Goal: Transaction & Acquisition: Purchase product/service

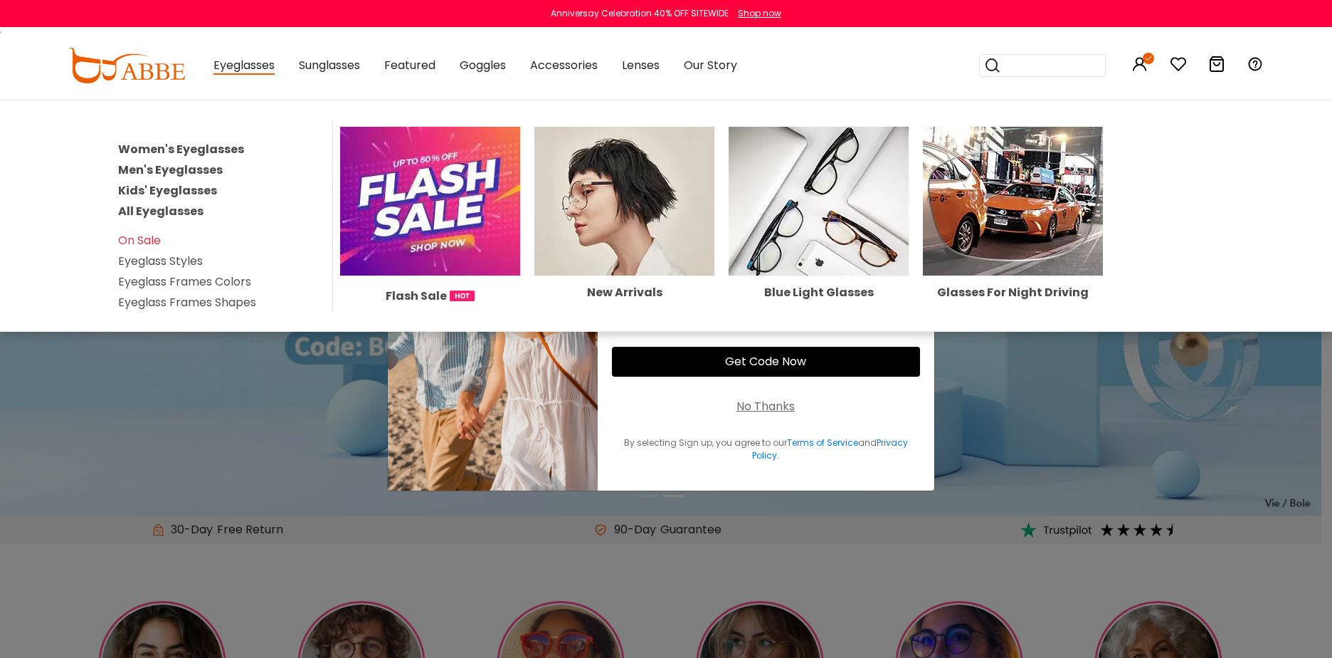
click at [191, 169] on link "Men's Eyeglasses" at bounding box center [170, 170] width 105 height 16
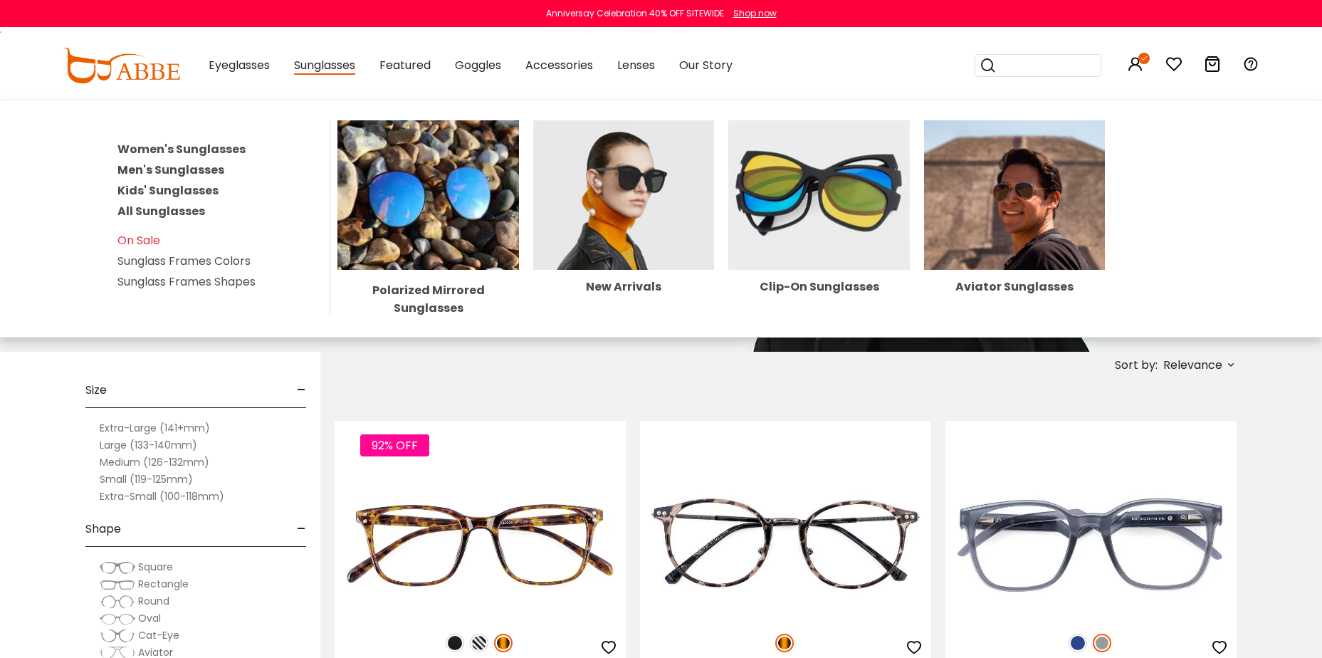
click at [320, 63] on span "Sunglasses" at bounding box center [324, 66] width 61 height 18
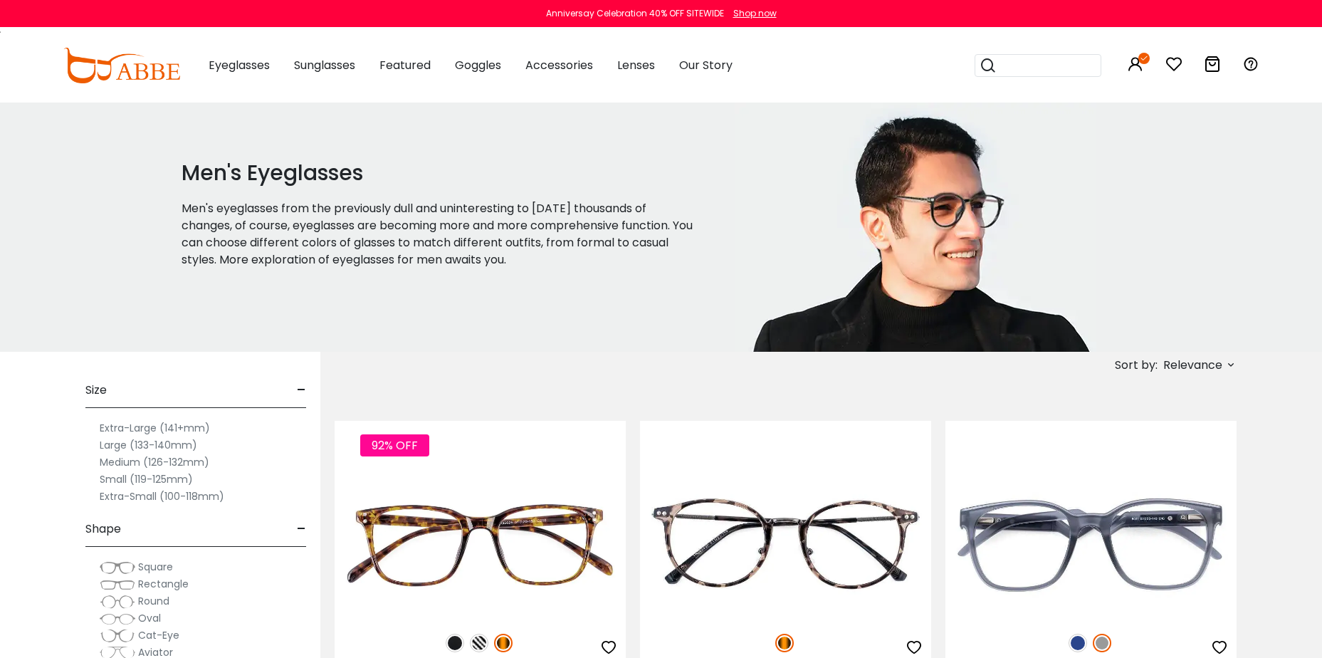
click at [339, 61] on span "Sunglasses" at bounding box center [324, 65] width 61 height 16
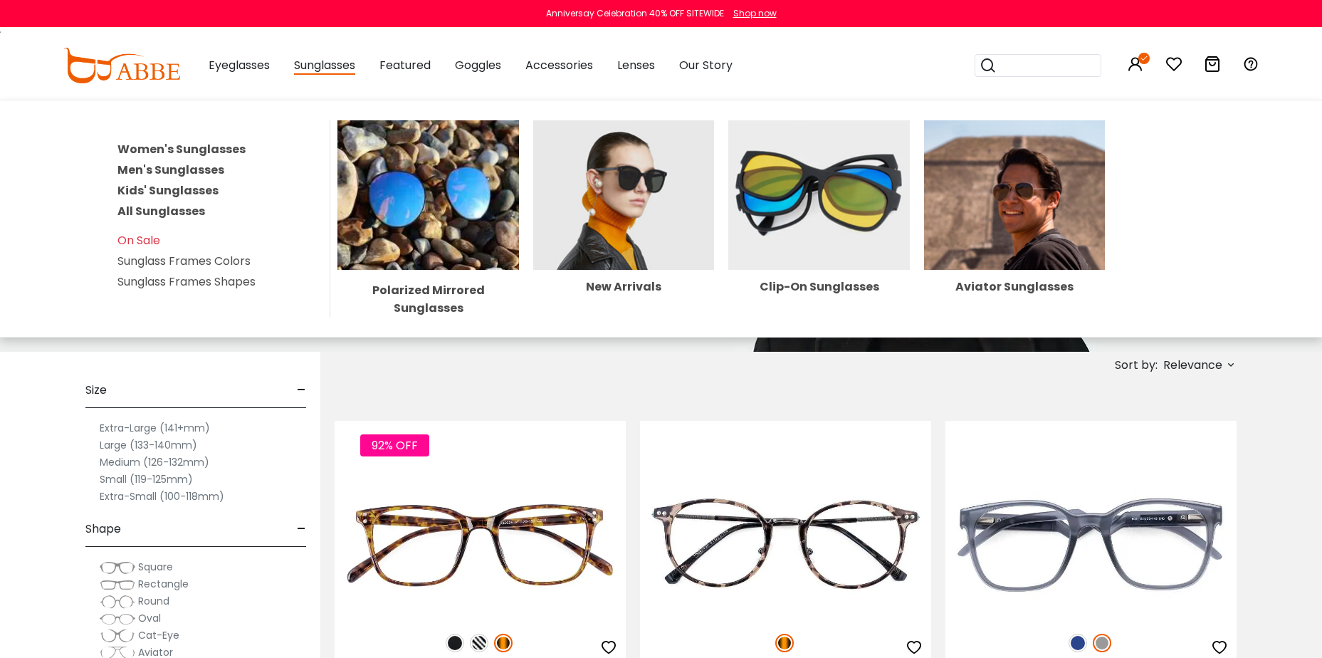
click at [199, 168] on link "Men's Sunglasses" at bounding box center [170, 170] width 107 height 16
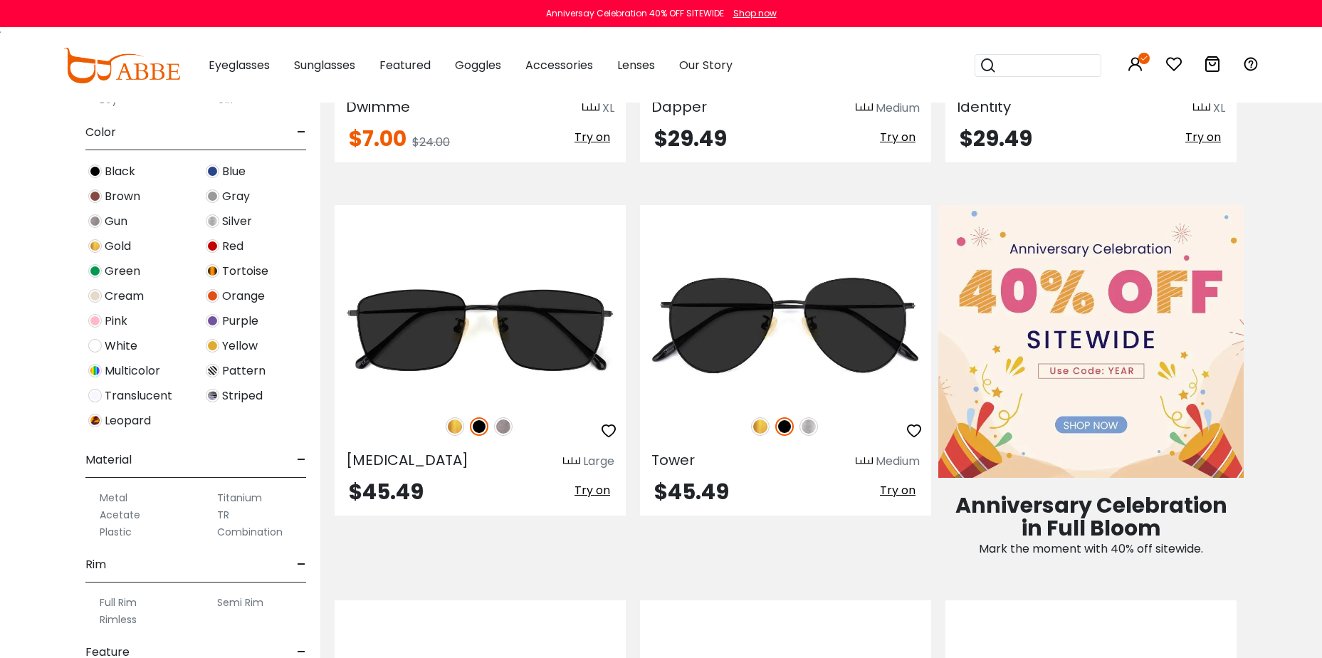
scroll to position [356, 0]
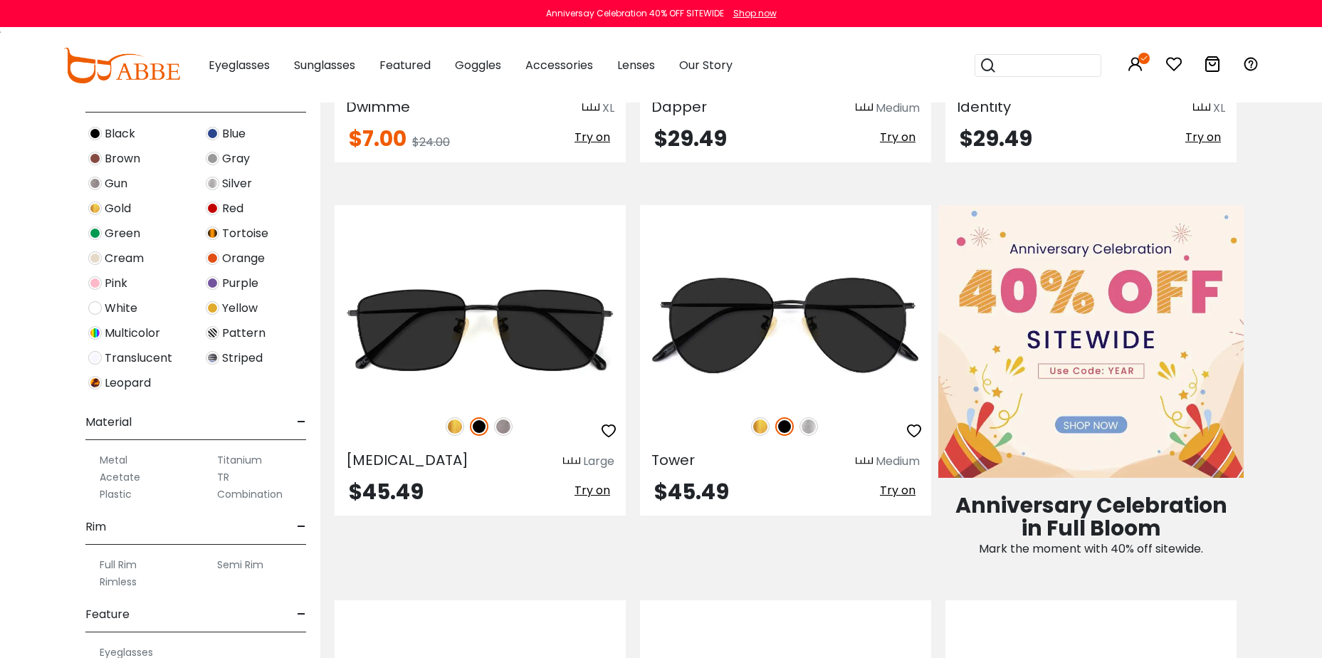
click at [126, 475] on label "Acetate" at bounding box center [120, 476] width 41 height 17
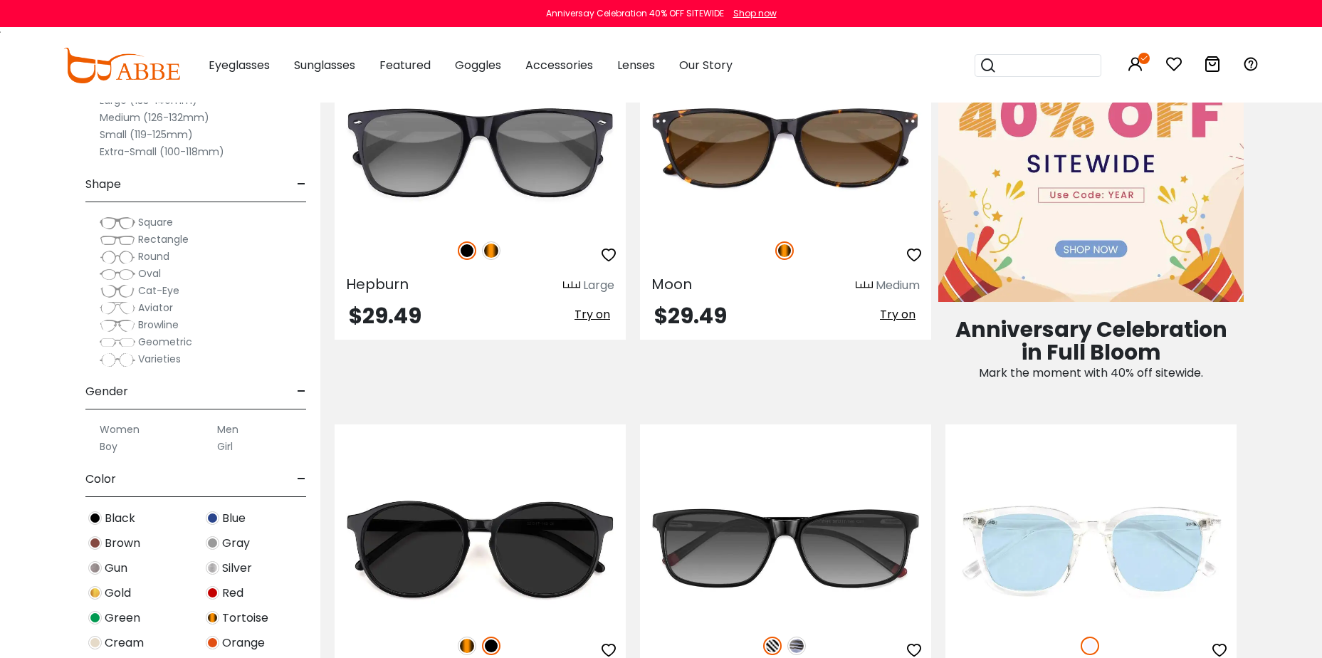
scroll to position [712, 0]
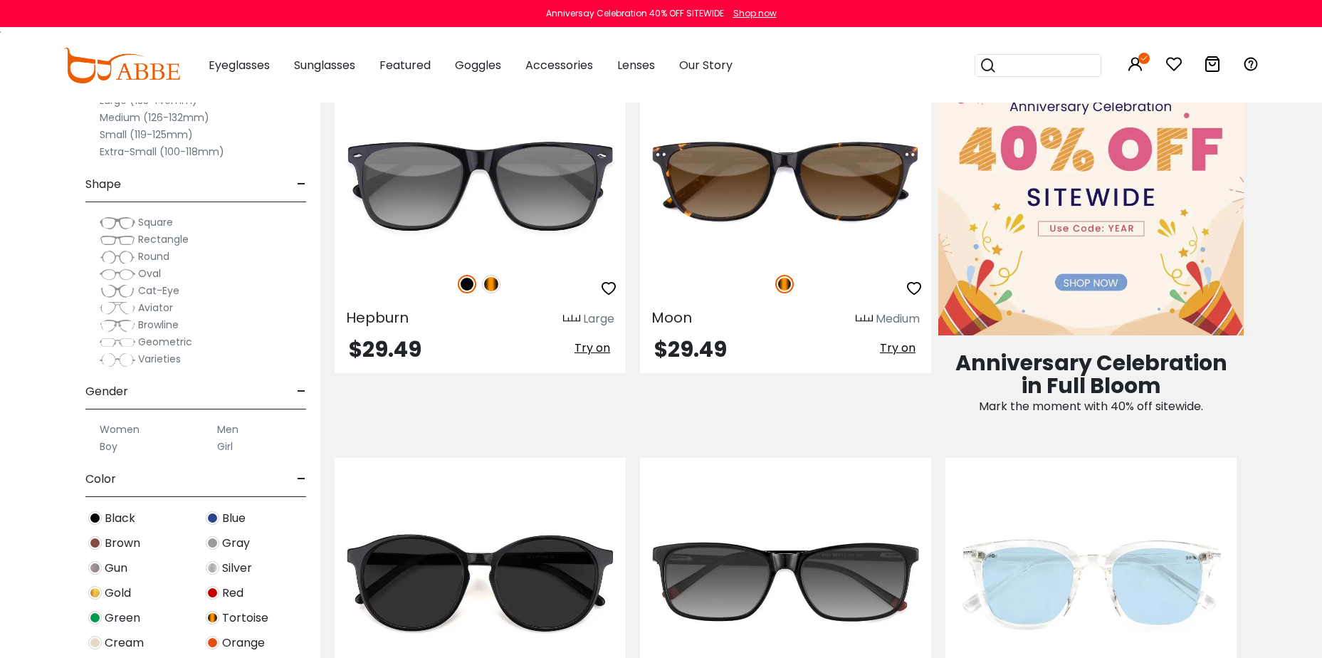
click at [144, 238] on span "Rectangle" at bounding box center [163, 239] width 51 height 14
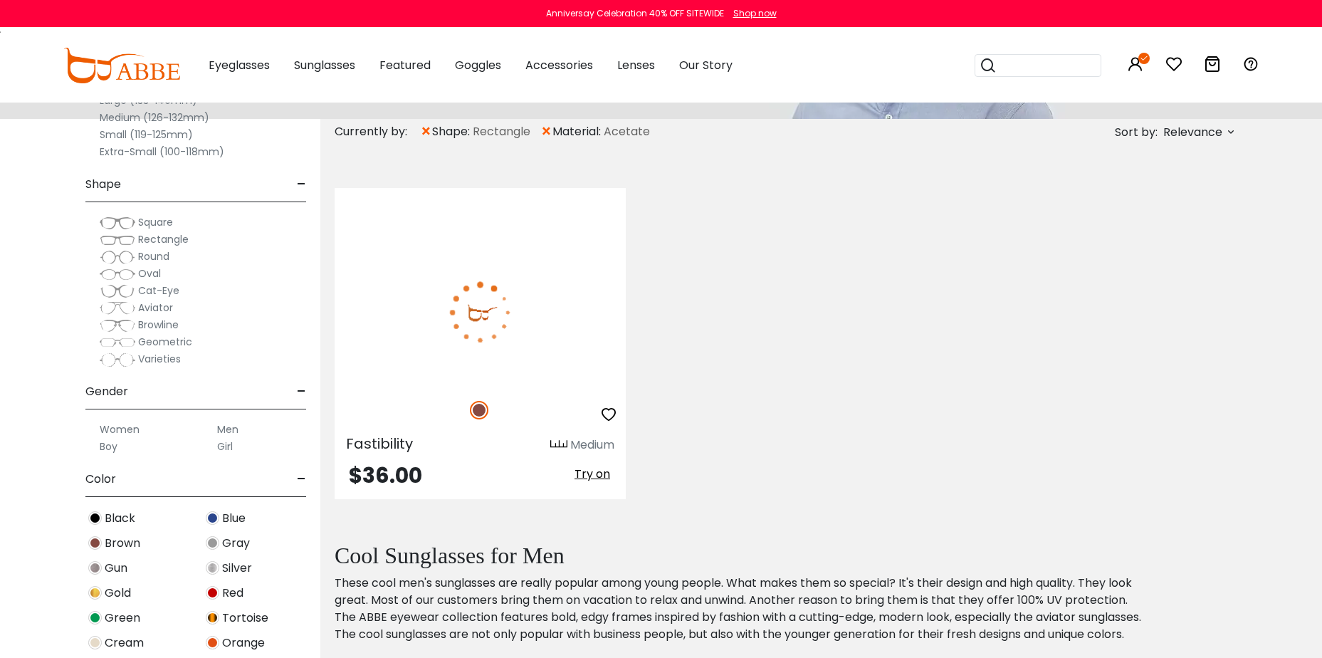
scroll to position [214, 0]
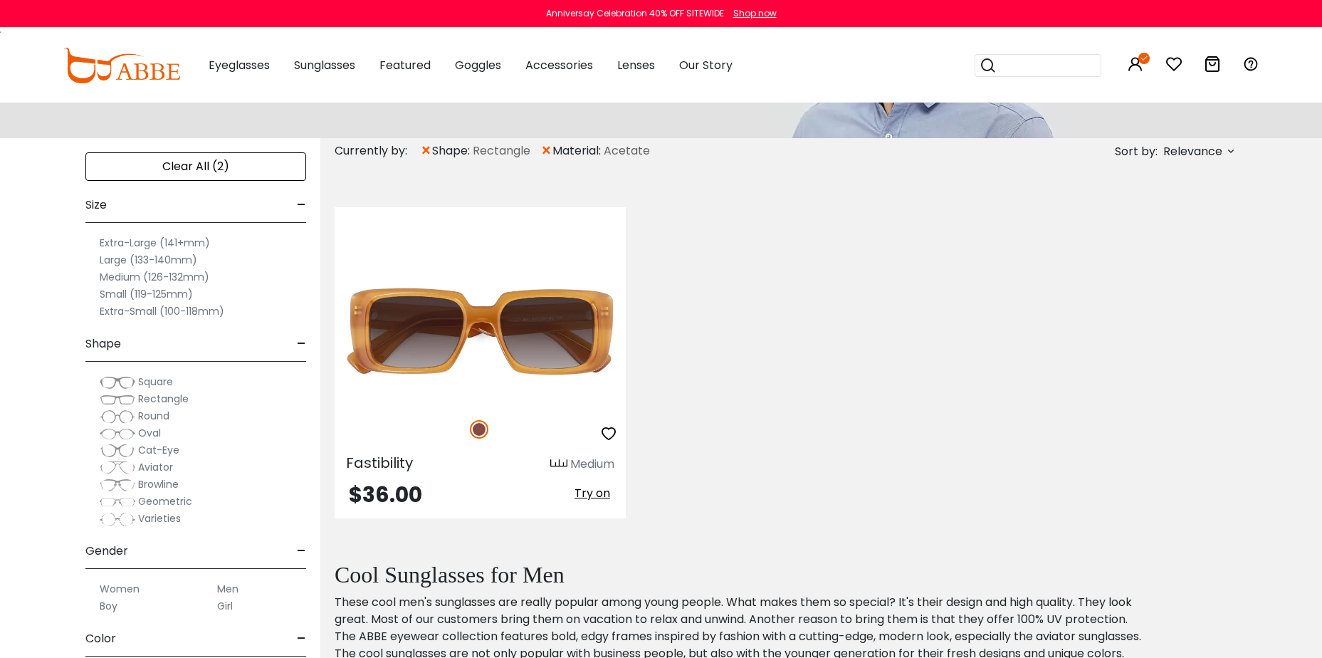
click at [176, 166] on div "Clear All (2)" at bounding box center [195, 166] width 221 height 28
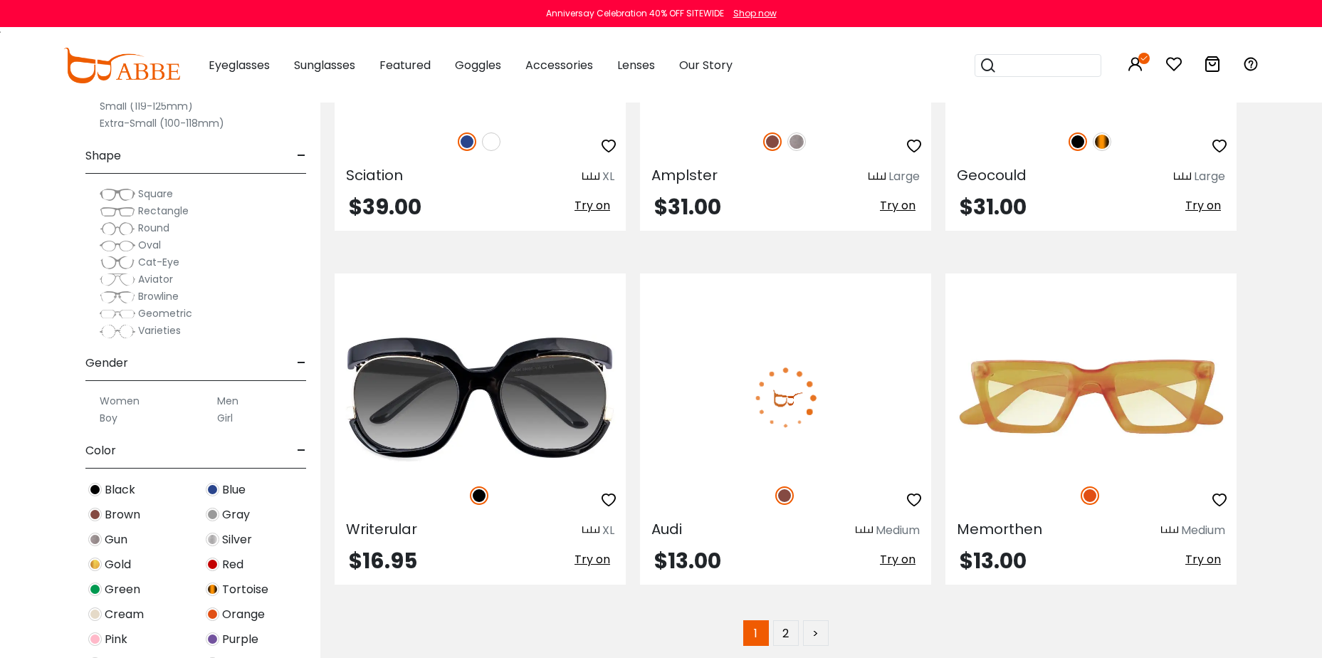
scroll to position [6903, 0]
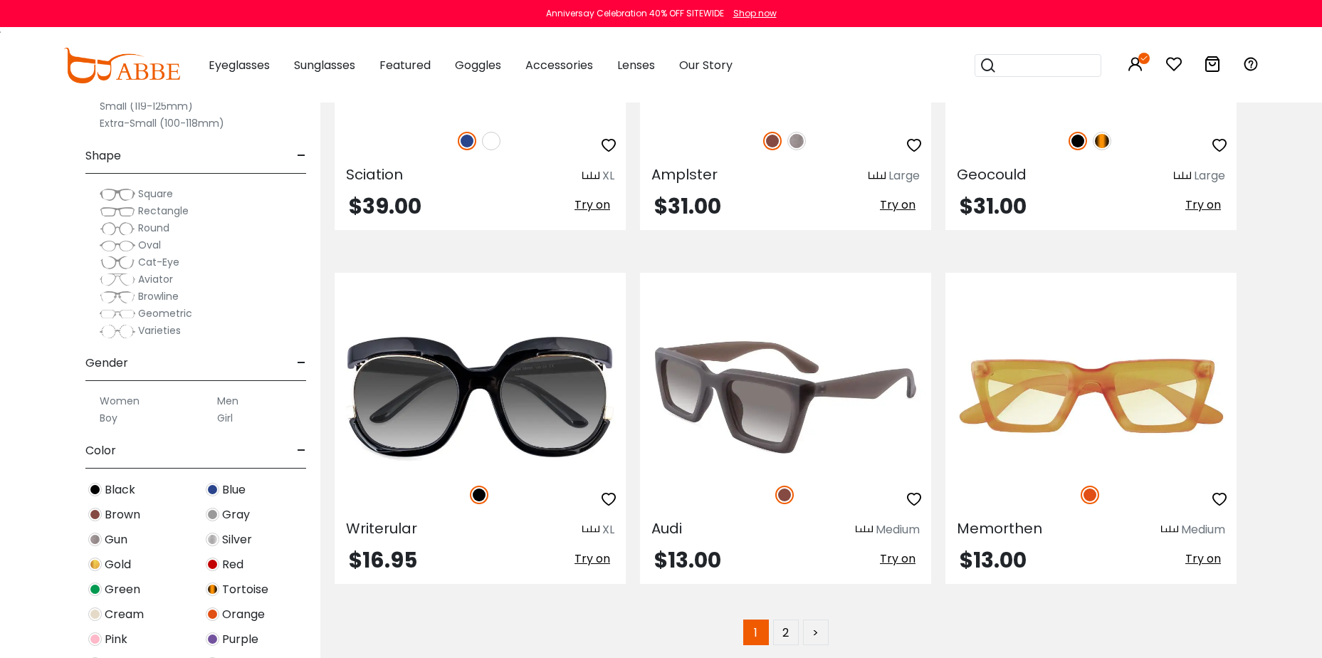
click at [755, 399] on img at bounding box center [785, 397] width 291 height 146
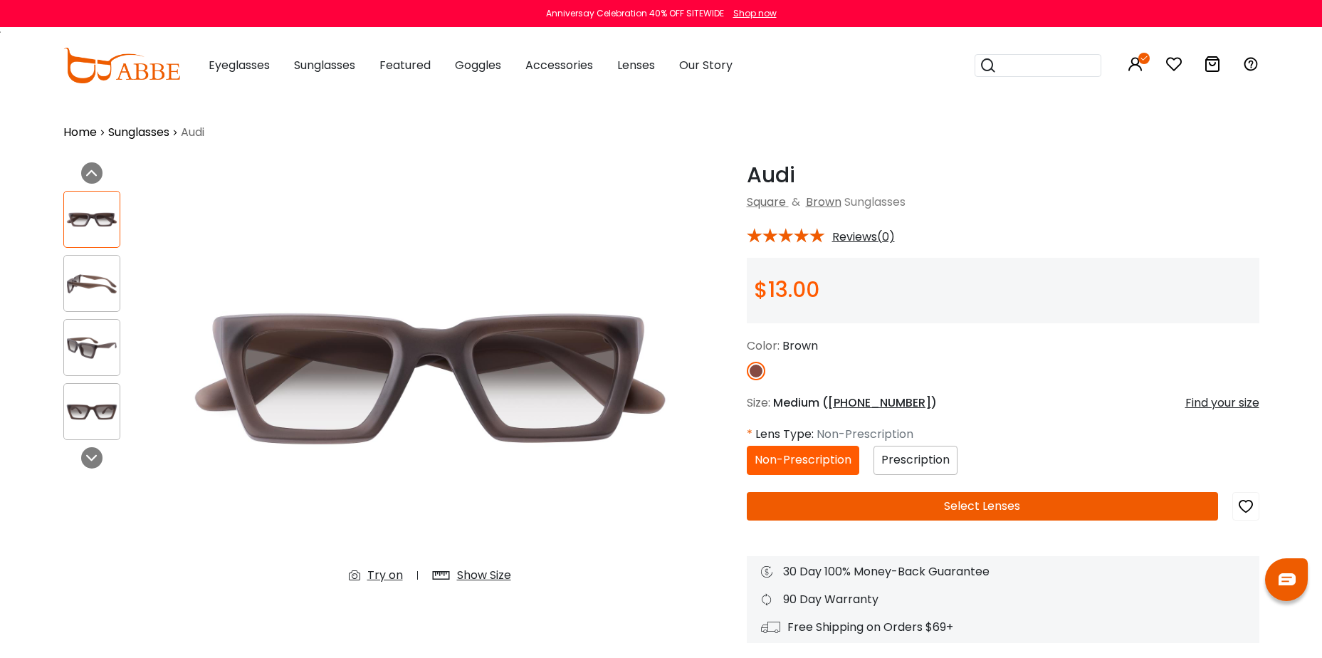
click at [102, 265] on div at bounding box center [91, 283] width 57 height 57
click at [107, 334] on img at bounding box center [92, 348] width 56 height 28
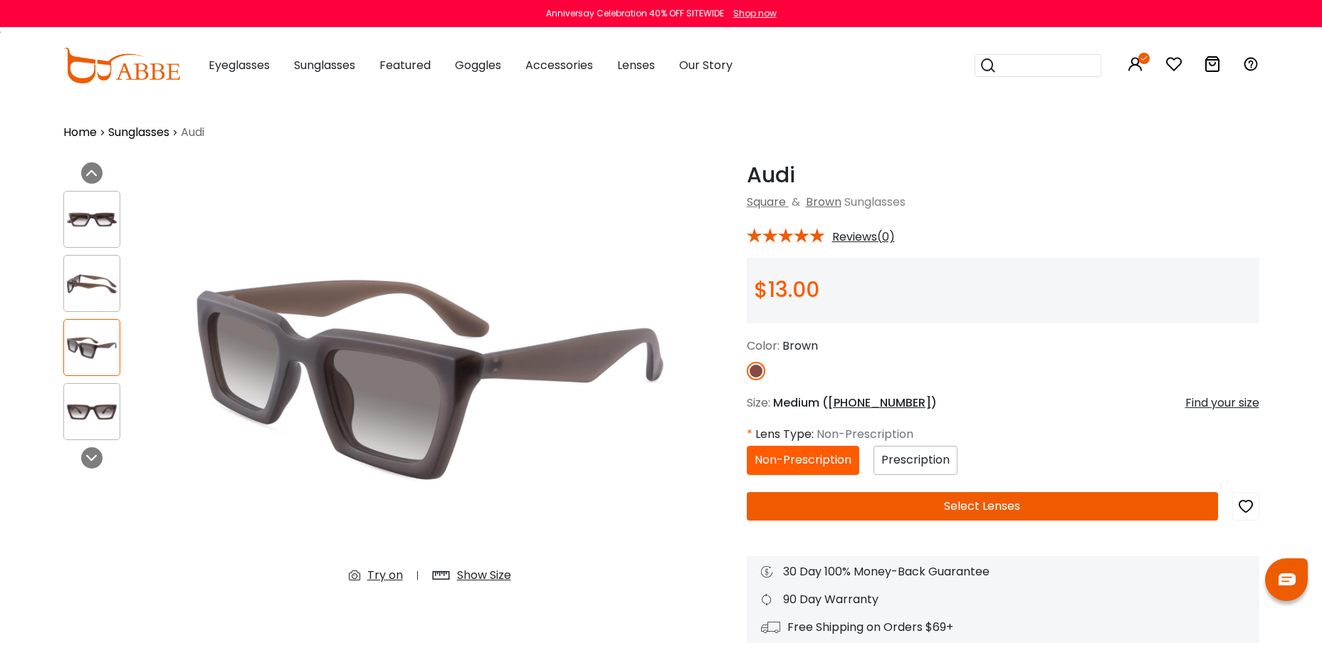
click at [99, 398] on img at bounding box center [92, 412] width 56 height 28
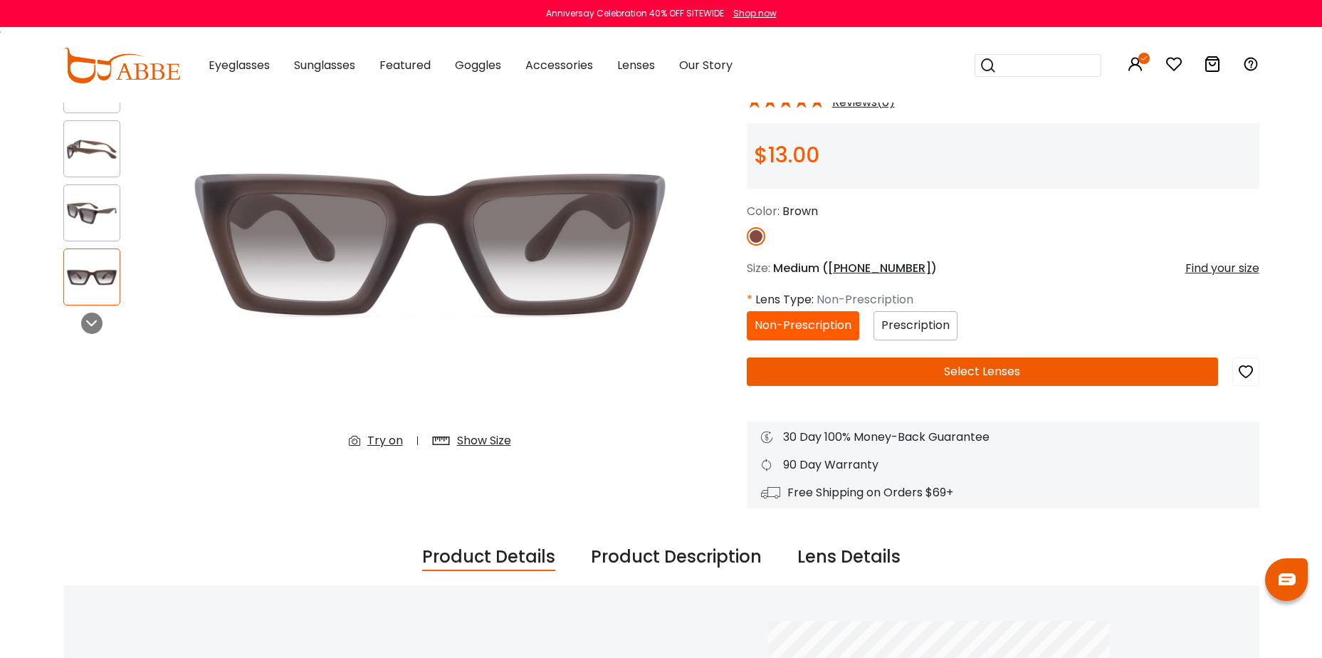
scroll to position [71, 0]
